Goal: Use online tool/utility: Utilize a website feature to perform a specific function

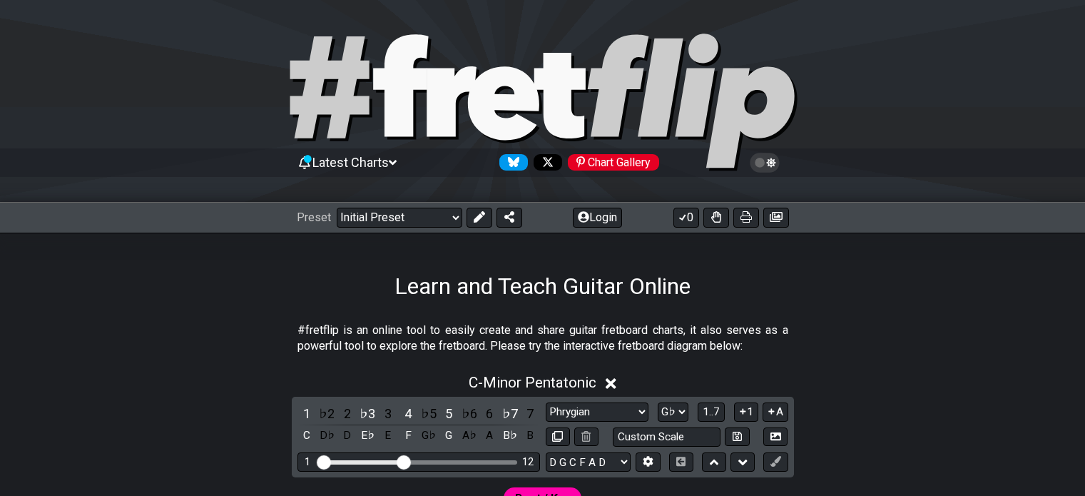
select select "Phrygian"
select select "Gb"
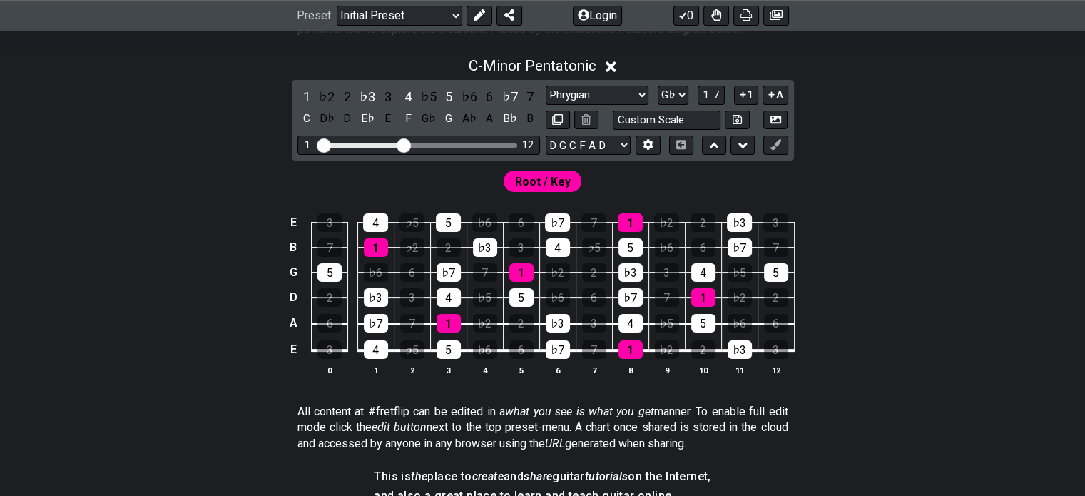
click at [790, 357] on table "E 3 4 ♭5 5 ♭6 6 ♭7 7 1 ♭2 2 ♭3 3 B 7 1 ♭2 2 ♭3 3 4 ♭5 5 ♭6 6 ♭7 7 G 5 ♭6 6 ♭7 7…" at bounding box center [540, 282] width 510 height 168
click at [568, 143] on select "E A D G B E E A D G B E E A D G B E B E A D F♯ B A D G C E A D A D G B E E♭ A♭ …" at bounding box center [588, 145] width 85 height 19
select select "E A D G B E"
click at [546, 136] on select "E A D G B E E A D G B E E A D G B E B E A D F♯ B A D G C E A D A D G B E E♭ A♭ …" at bounding box center [588, 145] width 85 height 19
select select "Minor Pentatonic"
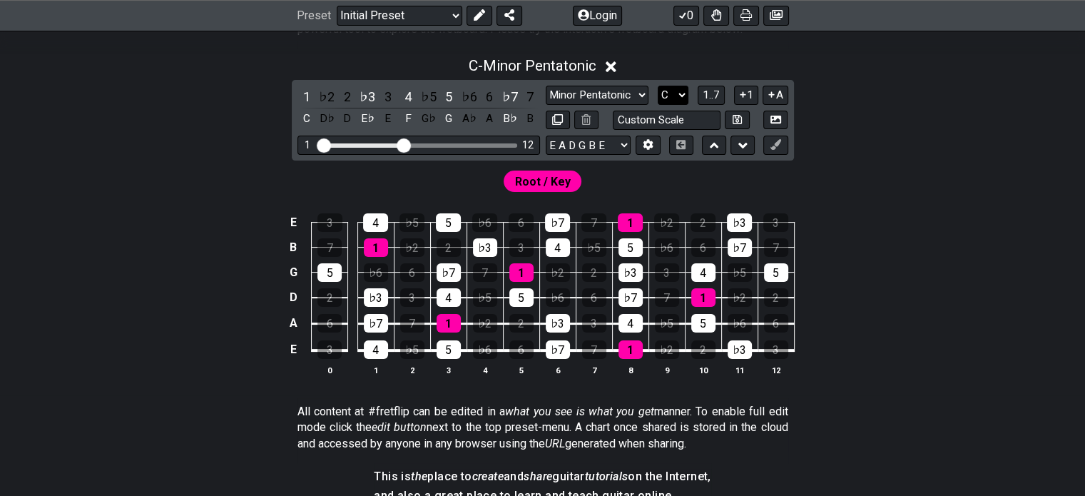
click at [677, 93] on select "A♭ A A♯ B♭ B C C♯ D♭ D D♯ E♭ E F F♯ G♭ G G♯" at bounding box center [673, 95] width 31 height 19
select select "G#"
click at [658, 86] on select "A♭ A A♯ B♭ B C C♯ D♭ D D♯ E♭ E F F♯ G♭ G G♯" at bounding box center [673, 95] width 31 height 19
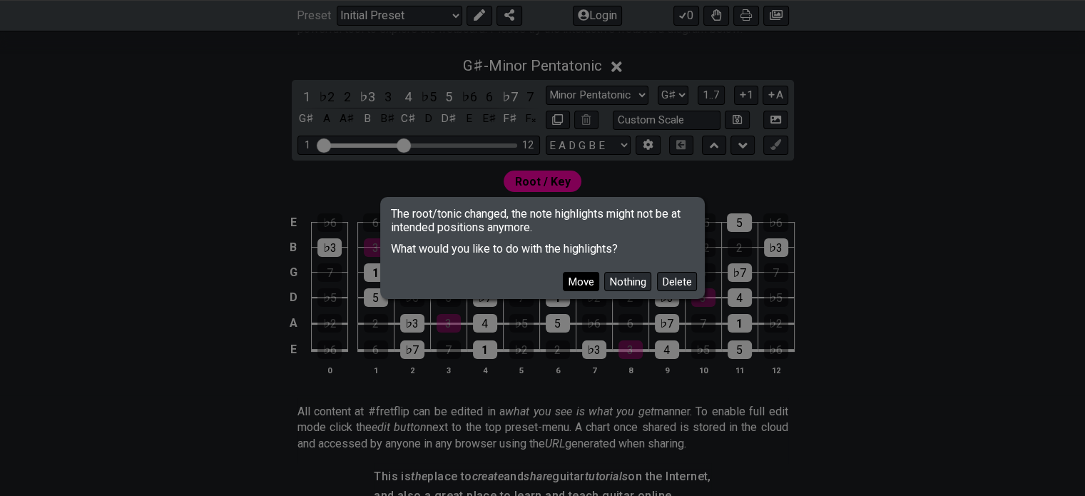
click at [591, 282] on button "Move" at bounding box center [581, 281] width 36 height 19
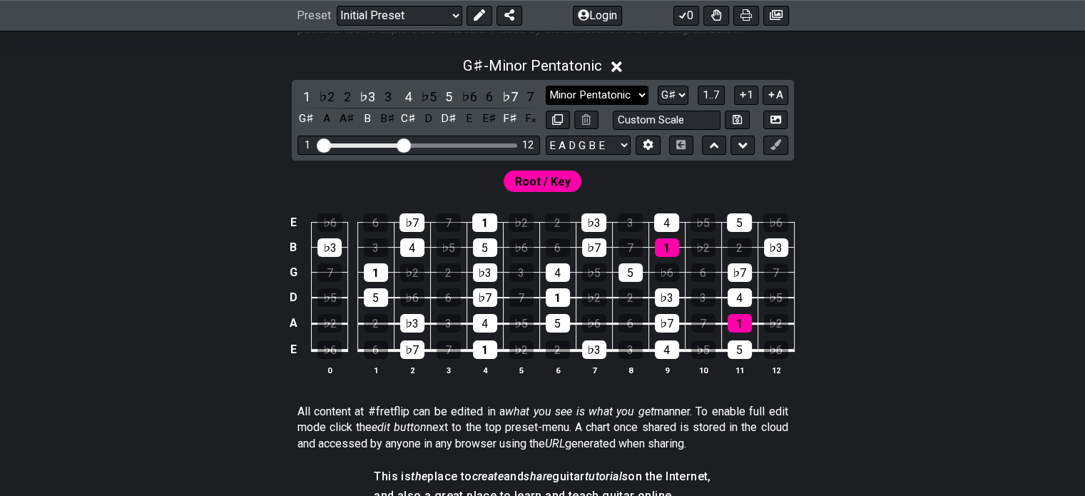
click at [602, 93] on select "Minor Pentatonic Click to edit Minor Pentatonic Major Pentatonic Minor Blues Ma…" at bounding box center [597, 95] width 103 height 19
select select "Phrygian"
click at [546, 86] on select "Minor Pentatonic Click to edit Minor Pentatonic Major Pentatonic Minor Blues Ma…" at bounding box center [597, 95] width 103 height 19
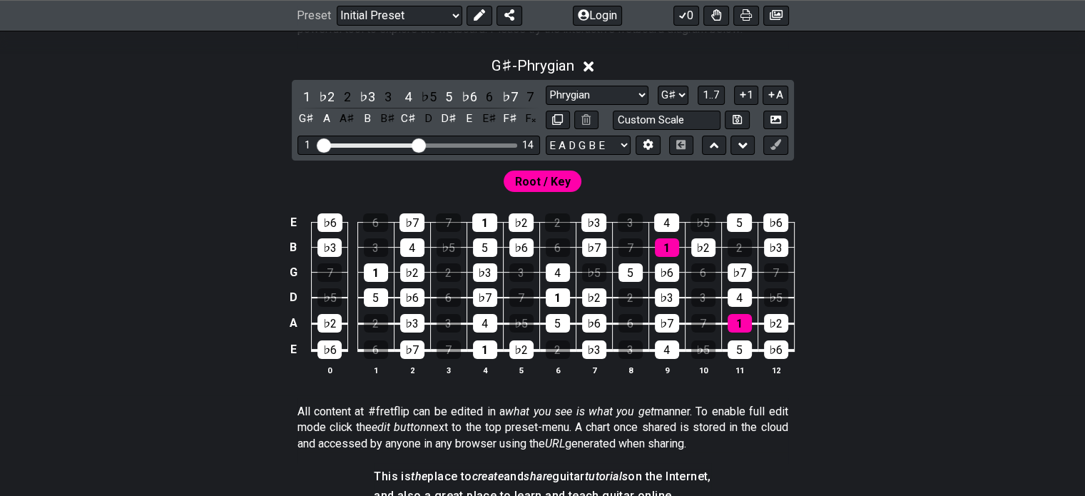
drag, startPoint x: 408, startPoint y: 145, endPoint x: 419, endPoint y: 144, distance: 10.7
click at [419, 144] on input "Visible fret range" at bounding box center [418, 144] width 203 height 0
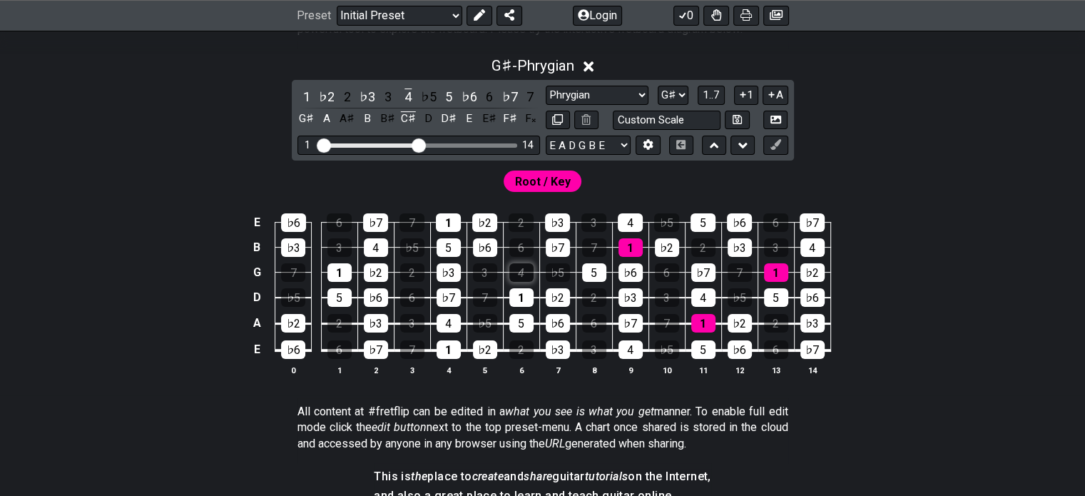
click at [521, 280] on tbody "E ♭6 6 ♭7 7 1 ♭2 2 ♭3 3 4 ♭5 5 ♭6 6 ♭7 B ♭3 3 4 ♭5 5 ♭6 6 ♭7 7 1 ♭2 2 ♭3 3 4 G …" at bounding box center [539, 282] width 582 height 168
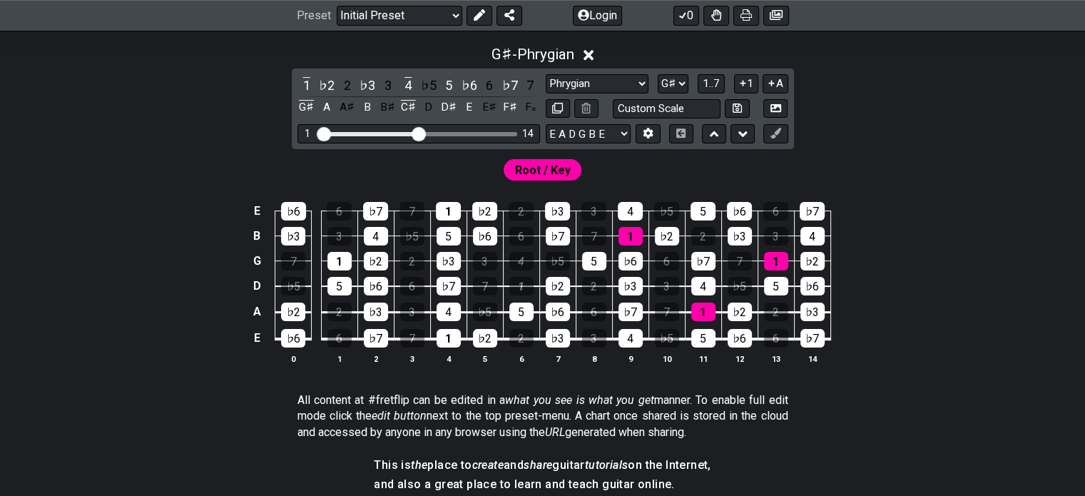
scroll to position [288, 0]
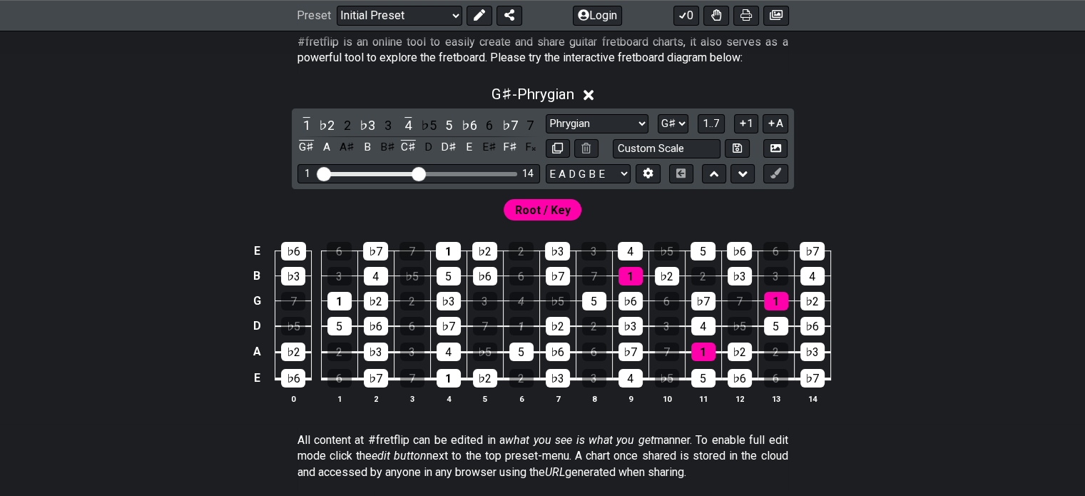
click at [560, 389] on table "E ♭6 6 ♭7 7 1 ♭2 2 ♭3 3 4 ♭5 5 ♭6 6 ♭7 B ♭3 3 4 ♭5 5 ♭6 6 ♭7 7 1 ♭2 2 ♭3 3 4 G …" at bounding box center [539, 310] width 583 height 168
click at [305, 118] on div "1" at bounding box center [306, 125] width 19 height 19
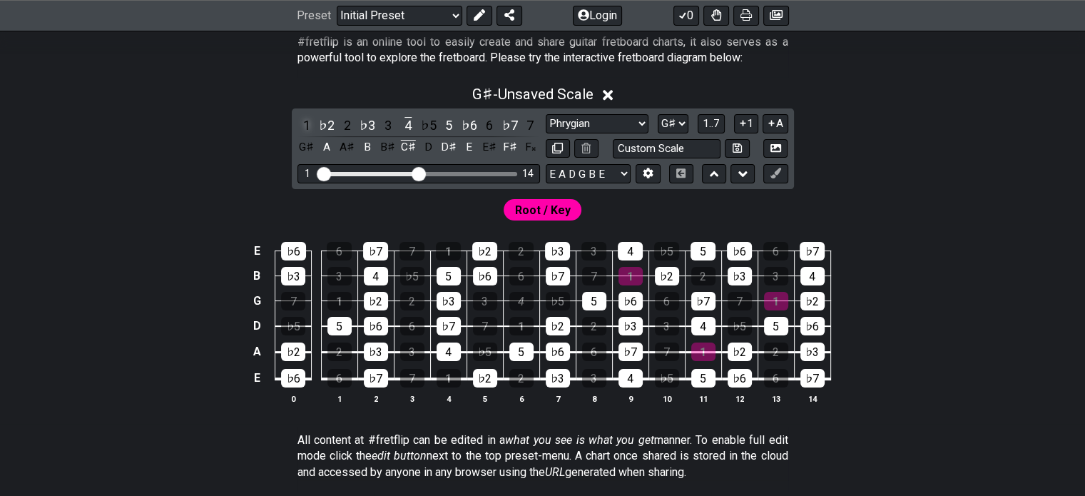
click at [305, 118] on div "1" at bounding box center [306, 125] width 19 height 19
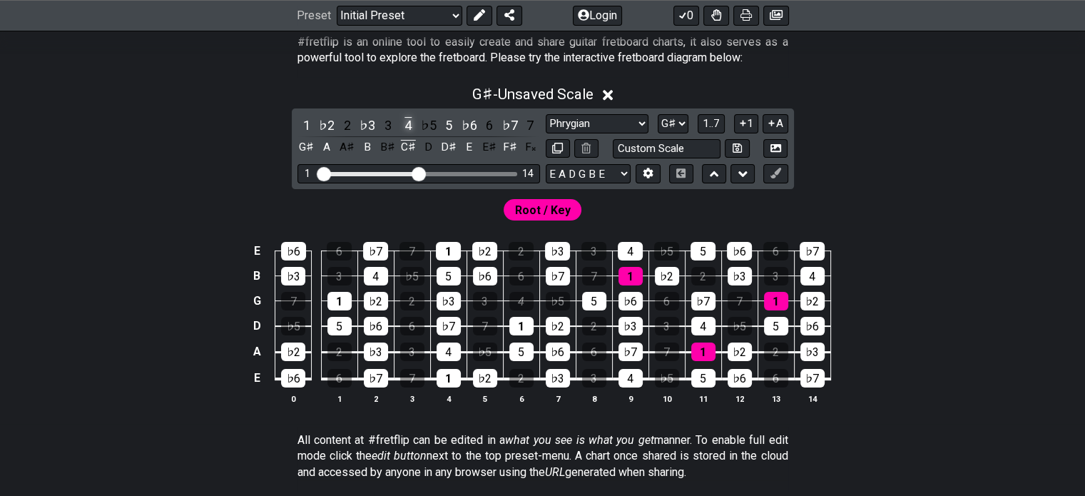
click at [402, 116] on div "4" at bounding box center [408, 125] width 19 height 19
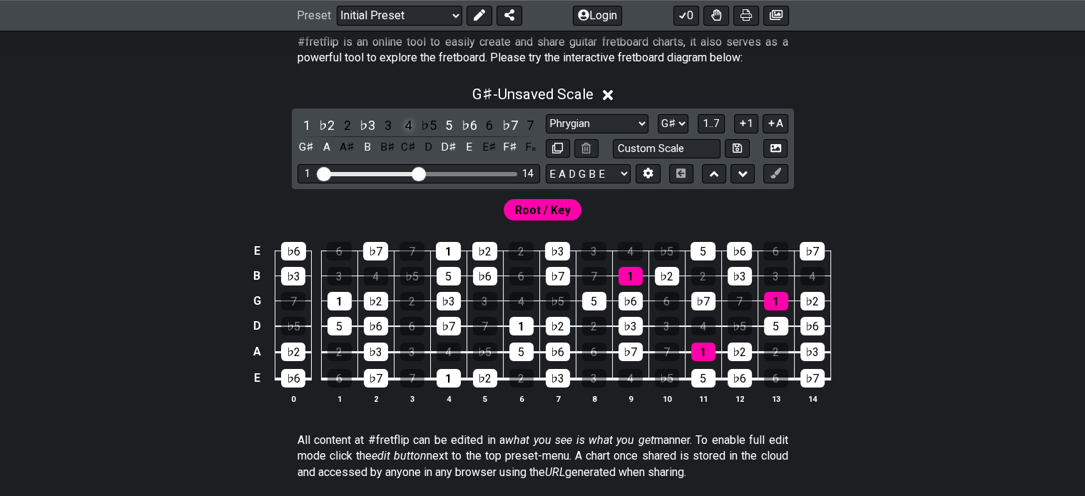
click at [402, 116] on div "4" at bounding box center [408, 125] width 19 height 19
